Goal: Task Accomplishment & Management: Manage account settings

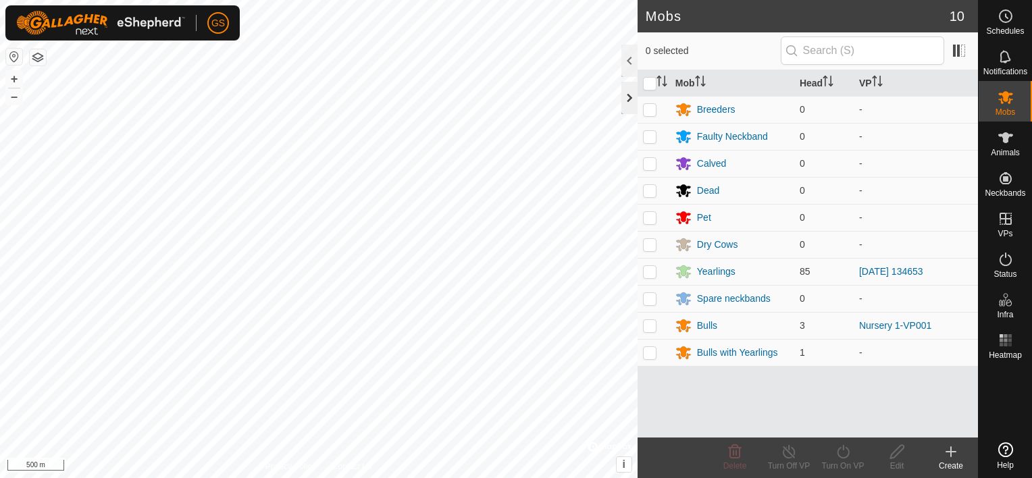
click at [630, 93] on div at bounding box center [629, 98] width 16 height 32
